Goal: Transaction & Acquisition: Obtain resource

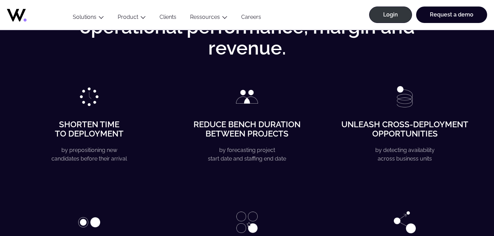
scroll to position [1095, 0]
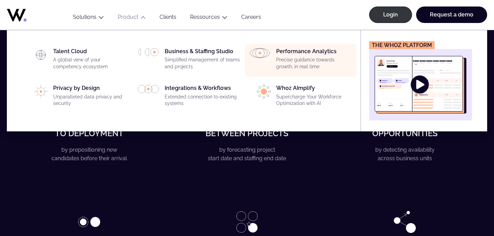
click at [271, 50] on div "Performance Analytics Precise guidance towards growth, in real time" at bounding box center [300, 60] width 103 height 25
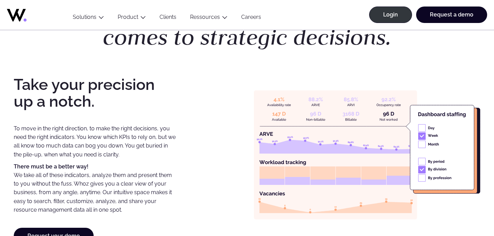
scroll to position [530, 0]
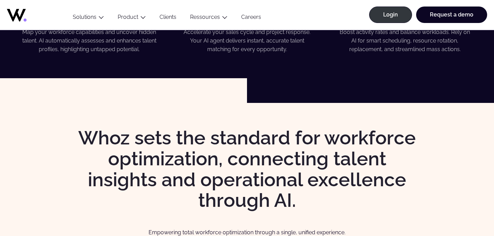
scroll to position [586, 0]
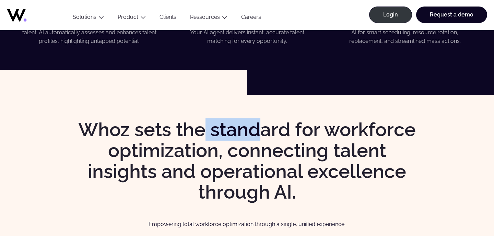
drag, startPoint x: 257, startPoint y: 134, endPoint x: 200, endPoint y: 133, distance: 56.3
click at [200, 134] on h2 "Whoz sets the standard for workforce optimization, connecting talent insights a…" at bounding box center [246, 160] width 351 height 83
click at [200, 133] on h2 "Whoz sets the standard for workforce optimization, connecting talent insights a…" at bounding box center [246, 160] width 351 height 83
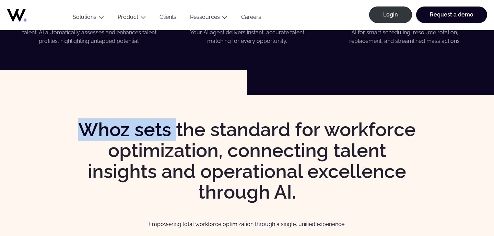
drag, startPoint x: 80, startPoint y: 129, endPoint x: 175, endPoint y: 130, distance: 95.4
click at [175, 130] on h2 "Whoz sets the standard for workforce optimization, connecting talent insights a…" at bounding box center [246, 160] width 351 height 83
copy h2 "Whoz sets"
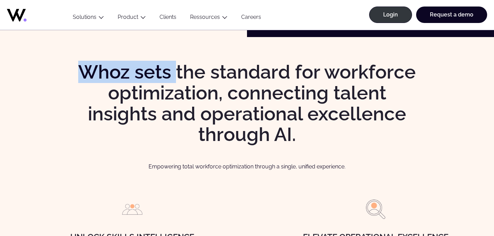
scroll to position [644, 0]
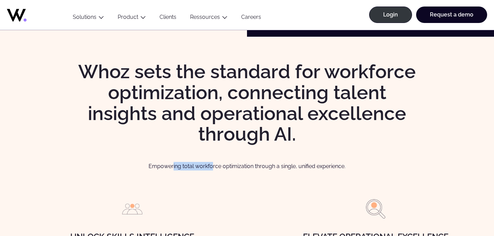
drag, startPoint x: 211, startPoint y: 164, endPoint x: 173, endPoint y: 164, distance: 38.1
click at [173, 164] on p "Empowering total workforce optimization through a single, unified experience." at bounding box center [247, 166] width 467 height 9
copy p "ing total workfo"
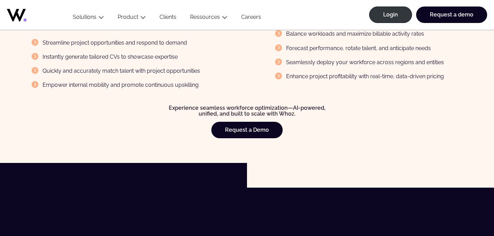
scroll to position [901, 0]
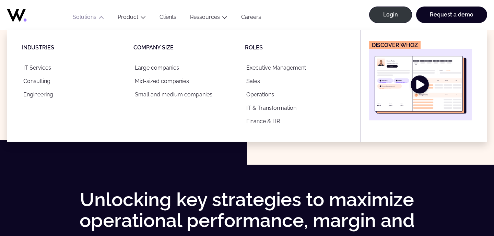
click at [85, 14] on button "Solutions" at bounding box center [88, 18] width 45 height 9
click at [44, 65] on link "IT Services" at bounding box center [73, 67] width 103 height 13
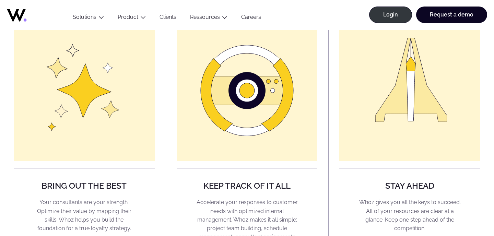
scroll to position [568, 0]
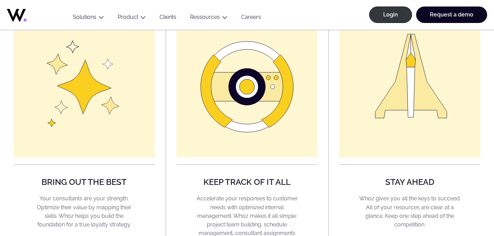
click at [104, 84] on rect at bounding box center [84, 86] width 141 height 141
click at [219, 97] on icon at bounding box center [247, 87] width 81 height 29
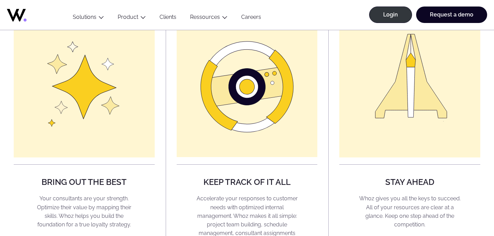
click at [387, 107] on icon at bounding box center [410, 76] width 71 height 84
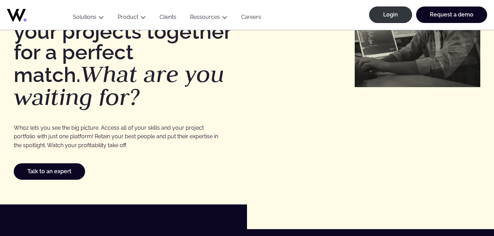
scroll to position [0, 0]
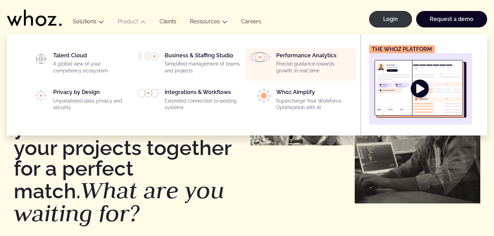
click at [287, 61] on p "Precise guidance towards growth, in real time" at bounding box center [314, 67] width 76 height 13
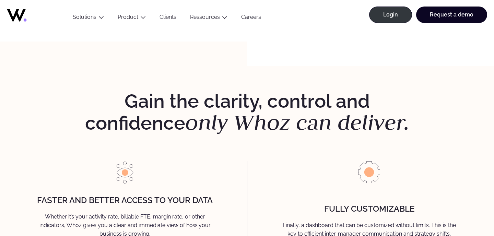
scroll to position [726, 0]
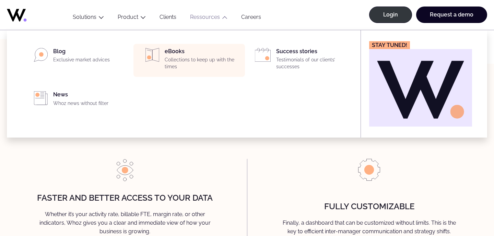
click at [194, 53] on div "eBooks Collections to keep up with the times" at bounding box center [203, 60] width 76 height 25
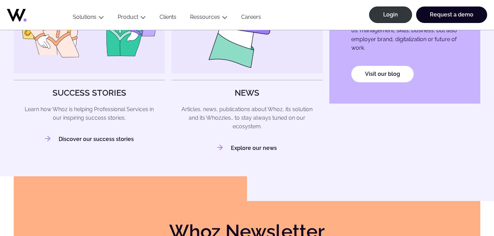
scroll to position [679, 0]
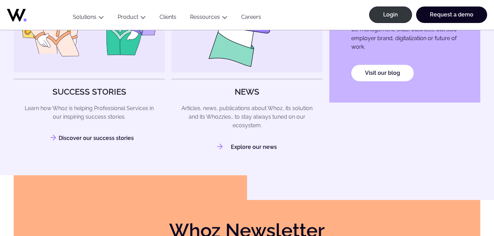
click at [81, 139] on link "Discover our success stories" at bounding box center [89, 138] width 89 height 7
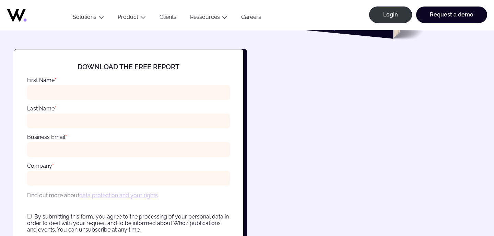
scroll to position [178, 0]
click at [93, 84] on div at bounding box center [128, 95] width 203 height 22
click at [85, 89] on input "First Name *" at bounding box center [128, 92] width 203 height 15
type input "******"
type input "*******"
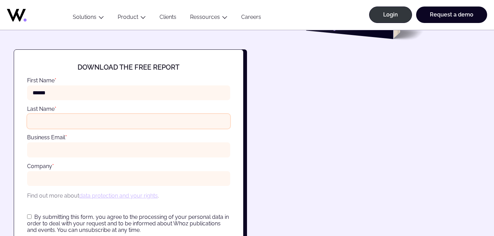
type input "**********"
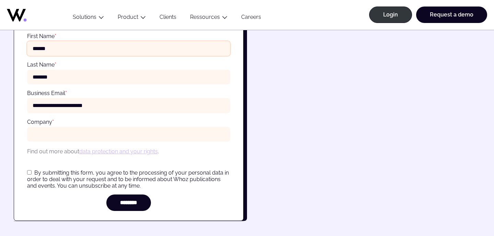
scroll to position [231, 0]
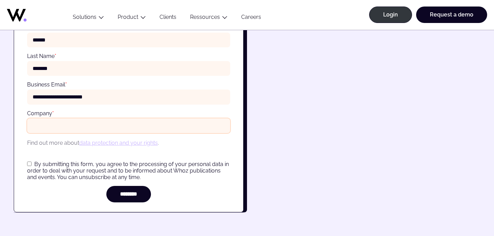
click at [78, 125] on input "Company *" at bounding box center [128, 125] width 203 height 15
type input "*********"
click at [26, 161] on div "**********" at bounding box center [129, 105] width 230 height 216
click at [124, 198] on input "********" at bounding box center [128, 194] width 45 height 16
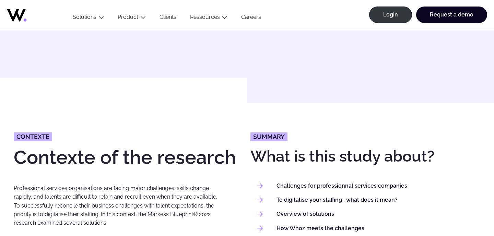
scroll to position [0, 0]
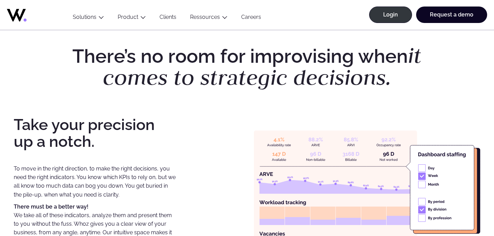
scroll to position [936, 0]
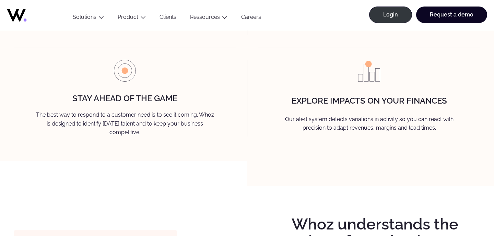
click at [306, 121] on p "Our alert system detects variations in activity so you can react with precision…" at bounding box center [369, 125] width 200 height 20
click at [301, 138] on div "Gain the clarity, control and confidence only Whoz can deliver. Faster and bett…" at bounding box center [247, 7] width 494 height 307
drag, startPoint x: 386, startPoint y: 71, endPoint x: 371, endPoint y: 71, distance: 14.8
click at [371, 71] on div "Explore impacts on your finances Our alert system detects variations in activit…" at bounding box center [369, 98] width 222 height 77
click at [371, 71] on img at bounding box center [369, 71] width 22 height 22
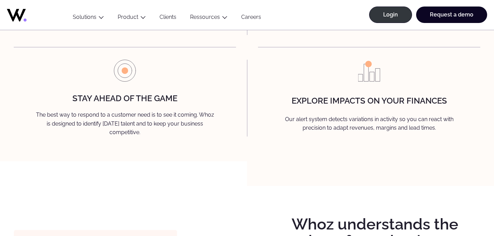
click at [368, 73] on img at bounding box center [369, 71] width 22 height 22
click at [249, 161] on div "Gain the clarity, control and confidence only Whoz can deliver. Faster and bett…" at bounding box center [247, 7] width 494 height 307
drag, startPoint x: 356, startPoint y: 68, endPoint x: 382, endPoint y: 68, distance: 26.1
click at [382, 68] on div "Explore impacts on your finances Our alert system detects variations in activit…" at bounding box center [369, 98] width 222 height 77
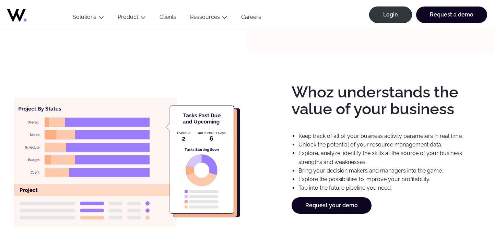
scroll to position [1092, 0]
